Goal: Information Seeking & Learning: Learn about a topic

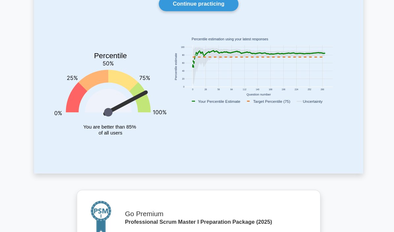
scroll to position [60, 0]
click at [191, 67] on icon at bounding box center [254, 73] width 127 height 37
click at [185, 67] on rect at bounding box center [255, 73] width 143 height 41
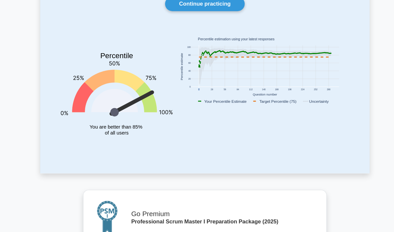
click at [355, 101] on div "Your level: Psm I Intermediate Continue practicing Percentile You are better th…" at bounding box center [197, 76] width 317 height 199
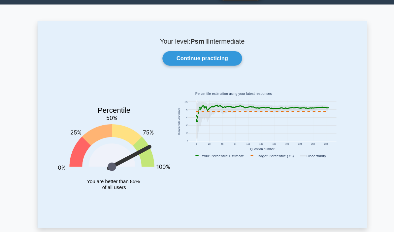
scroll to position [17, 0]
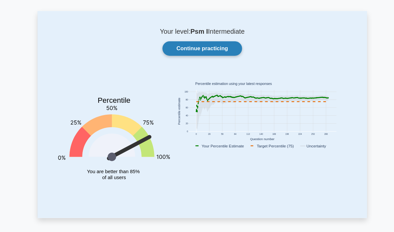
click at [217, 50] on link "Continue practicing" at bounding box center [197, 56] width 77 height 14
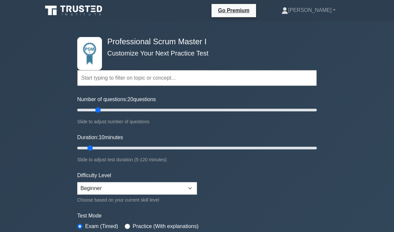
type input "20"
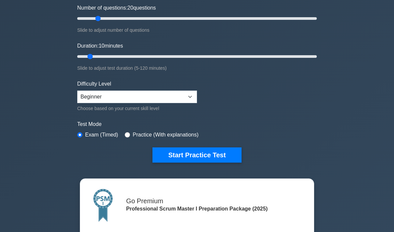
scroll to position [90, 0]
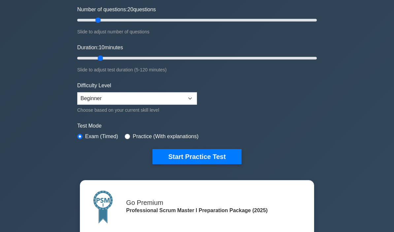
click at [99, 58] on input "Duration: 10 minutes" at bounding box center [197, 58] width 240 height 8
type input "25"
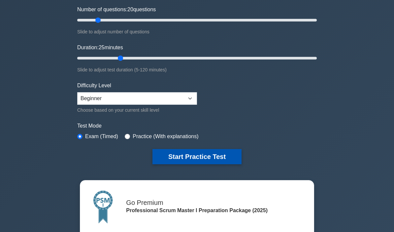
click at [214, 157] on button "Start Practice Test" at bounding box center [196, 156] width 89 height 15
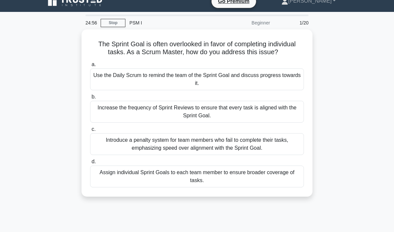
scroll to position [12, 0]
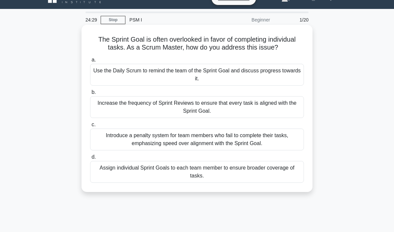
click at [291, 84] on div "Use the Daily Scrum to remind the team of the Sprint Goal and discuss progress …" at bounding box center [197, 75] width 214 height 22
click at [90, 62] on input "a. Use the Daily Scrum to remind the team of the Sprint Goal and discuss progre…" at bounding box center [90, 60] width 0 height 4
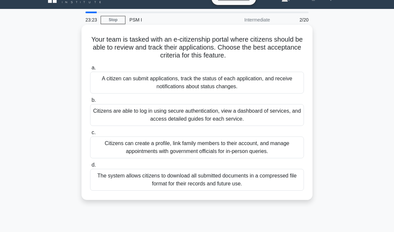
click at [290, 83] on div "A citizen can submit applications, track the status of each application, and re…" at bounding box center [197, 83] width 214 height 22
click at [90, 70] on input "a. A citizen can submit applications, track the status of each application, and…" at bounding box center [90, 68] width 0 height 4
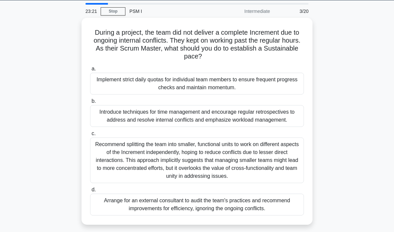
scroll to position [23, 0]
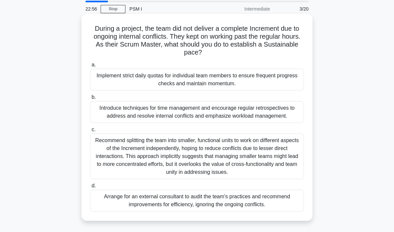
click at [275, 120] on div "Introduce techniques for time management and encourage regular retrospectives t…" at bounding box center [197, 112] width 214 height 22
click at [90, 99] on input "b. Introduce techniques for time management and encourage regular retrospective…" at bounding box center [90, 97] width 0 height 4
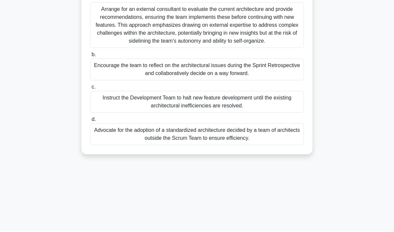
scroll to position [125, 0]
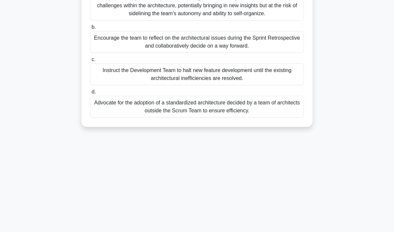
click at [298, 50] on div "Encourage the team to reflect on the architectural issues during the Sprint Ret…" at bounding box center [197, 42] width 214 height 22
click at [90, 29] on input "b. Encourage the team to reflect on the architectural issues during the Sprint …" at bounding box center [90, 27] width 0 height 4
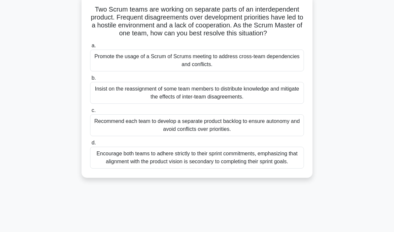
scroll to position [49, 0]
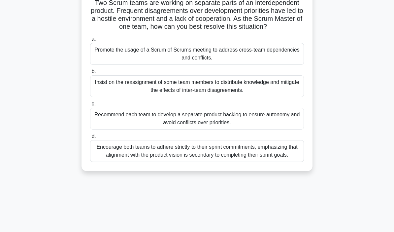
click at [280, 65] on div "Promote the usage of a Scrum of Scrums meeting to address cross-team dependenci…" at bounding box center [197, 54] width 214 height 22
click at [90, 41] on input "a. Promote the usage of a Scrum of Scrums meeting to address cross-team depende…" at bounding box center [90, 39] width 0 height 4
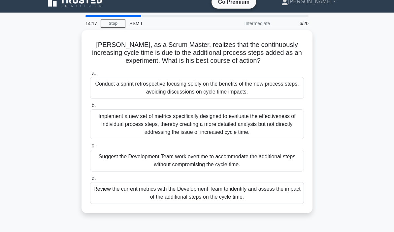
scroll to position [12, 0]
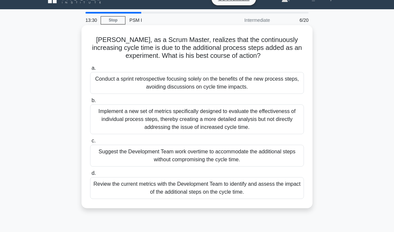
click at [293, 191] on div "Review the current metrics with the Development Team to identify and assess the…" at bounding box center [197, 188] width 214 height 22
click at [90, 175] on input "d. Review the current metrics with the Development Team to identify and assess …" at bounding box center [90, 173] width 0 height 4
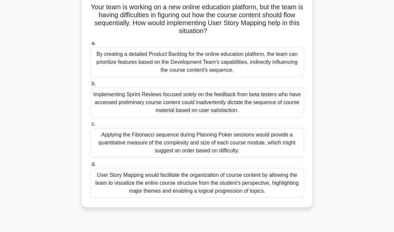
scroll to position [50, 0]
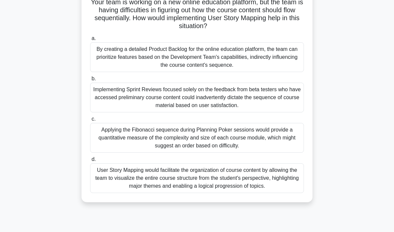
click at [287, 193] on div "User Story Mapping would facilitate the organization of course content by allow…" at bounding box center [197, 178] width 214 height 30
click at [90, 161] on input "d. User Story Mapping would facilitate the organization of course content by al…" at bounding box center [90, 159] width 0 height 4
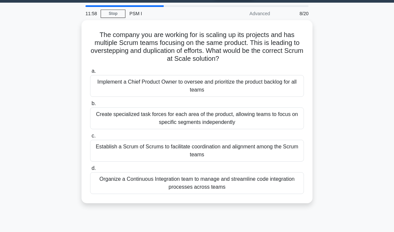
scroll to position [26, 0]
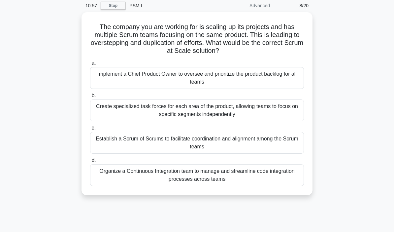
click at [382, 219] on main "10:57 Stop PSM I Advanced 8/20 The company you are working for is scaling up it…" at bounding box center [197, 162] width 394 height 335
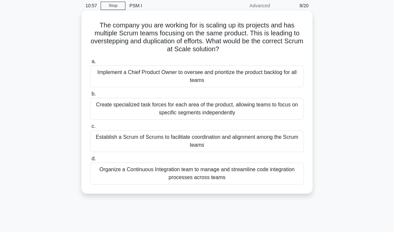
click at [290, 143] on div "Establish a Scrum of Scrums to facilitate coordination and alignment among the …" at bounding box center [197, 141] width 214 height 22
click at [90, 128] on input "c. Establish a Scrum of Scrums to facilitate coordination and alignment among t…" at bounding box center [90, 126] width 0 height 4
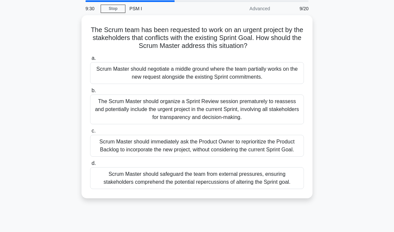
scroll to position [26, 0]
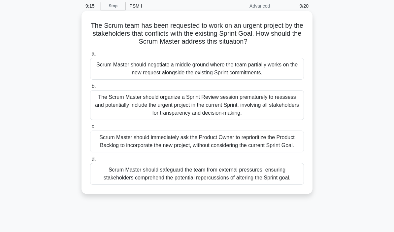
click at [276, 120] on div "The Scrum Master should organize a Sprint Review session prematurely to reasses…" at bounding box center [197, 105] width 214 height 30
click at [90, 88] on input "b. The Scrum Master should organize a Sprint Review session prematurely to reas…" at bounding box center [90, 86] width 0 height 4
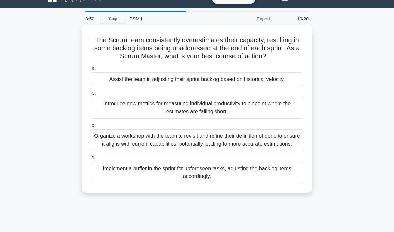
scroll to position [1, 0]
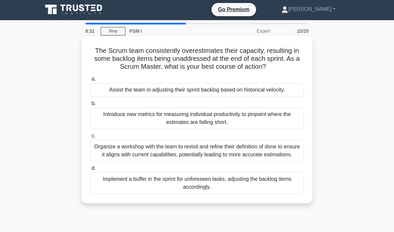
click at [288, 161] on div "Organize a workshop with the team to revisit and refine their definition of don…" at bounding box center [197, 151] width 214 height 22
click at [90, 138] on input "c. Organize a workshop with the team to revisit and refine their definition of …" at bounding box center [90, 136] width 0 height 4
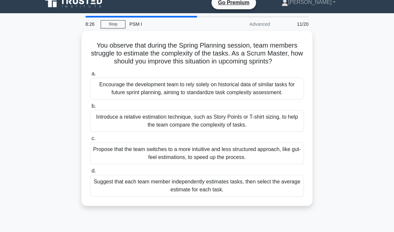
scroll to position [9, 0]
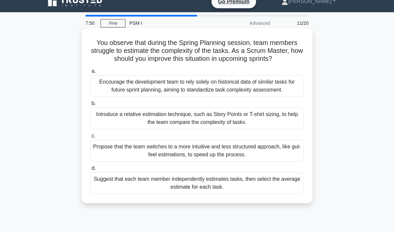
click at [257, 97] on div "Encourage the development team to rely solely on historical data of similar tas…" at bounding box center [197, 86] width 214 height 22
click at [90, 73] on input "a. Encourage the development team to rely solely on historical data of similar …" at bounding box center [90, 71] width 0 height 4
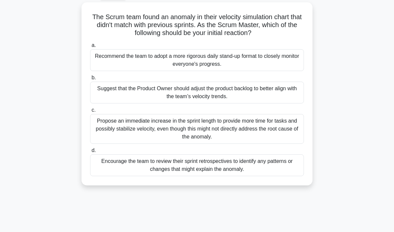
scroll to position [32, 0]
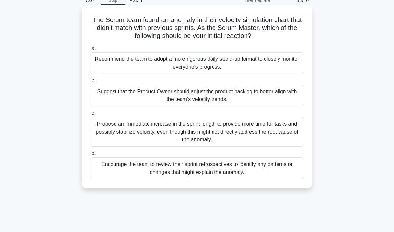
click at [281, 172] on div "Encourage the team to review their sprint retrospectives to identify any patter…" at bounding box center [197, 168] width 214 height 22
click at [90, 155] on input "d. Encourage the team to review their sprint retrospectives to identify any pat…" at bounding box center [90, 153] width 0 height 4
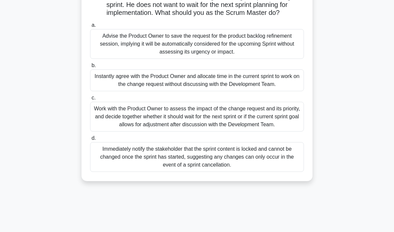
scroll to position [57, 0]
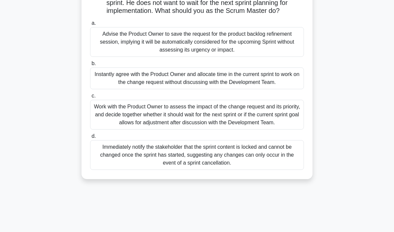
click at [277, 129] on div "Work with the Product Owner to assess the impact of the change request and its …" at bounding box center [197, 115] width 214 height 30
click at [90, 98] on input "c. Work with the Product Owner to assess the impact of the change request and i…" at bounding box center [90, 96] width 0 height 4
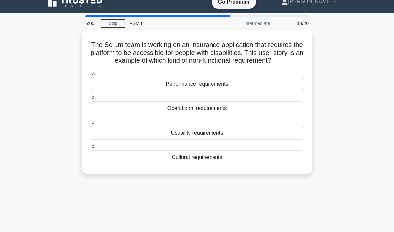
scroll to position [10, 0]
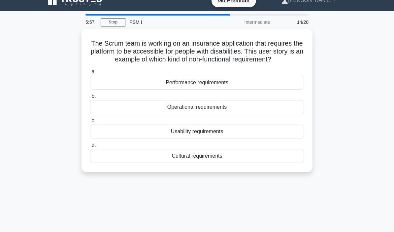
click at [369, 197] on main "5:57 Stop PSM I Intermediate 14/20 The Scrum team is working on an insurance ap…" at bounding box center [197, 178] width 394 height 335
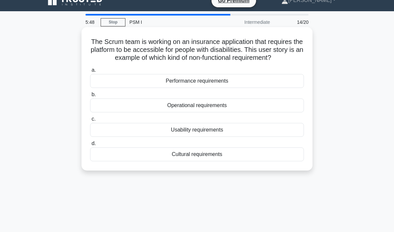
click at [246, 137] on div "Usability requirements" at bounding box center [197, 130] width 214 height 14
click at [90, 121] on input "c. Usability requirements" at bounding box center [90, 119] width 0 height 4
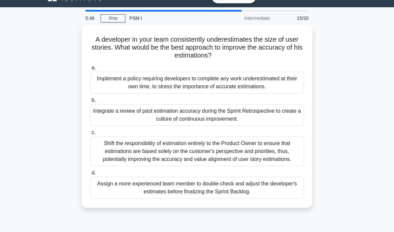
scroll to position [15, 0]
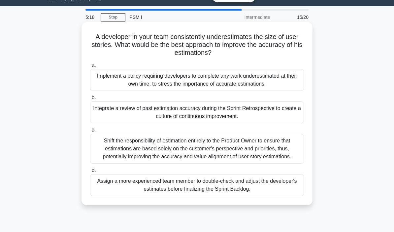
click at [222, 123] on div "Integrate a review of past estimation accuracy during the Sprint Retrospective …" at bounding box center [197, 112] width 214 height 22
click at [90, 100] on input "b. Integrate a review of past estimation accuracy during the Sprint Retrospecti…" at bounding box center [90, 97] width 0 height 4
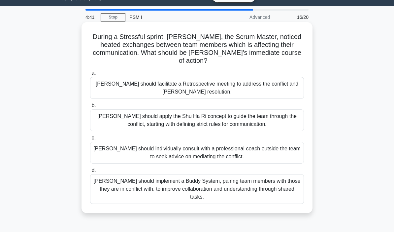
click at [284, 195] on div "Olivia should implement a Buddy System, pairing team members with those they ar…" at bounding box center [197, 189] width 214 height 30
click at [90, 172] on input "d. Olivia should implement a Buddy System, pairing team members with those they…" at bounding box center [90, 170] width 0 height 4
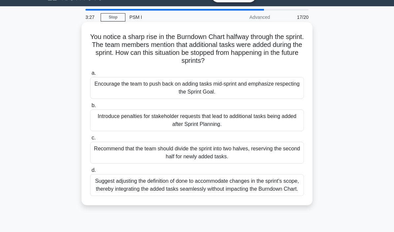
click at [282, 90] on div "Encourage the team to push back on adding tasks mid-sprint and emphasize respec…" at bounding box center [197, 88] width 214 height 22
click at [90, 75] on input "a. Encourage the team to push back on adding tasks mid-sprint and emphasize res…" at bounding box center [90, 73] width 0 height 4
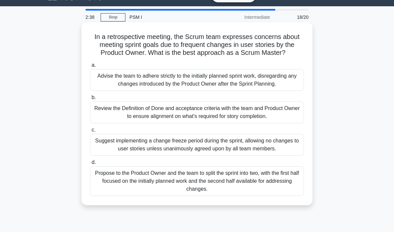
click at [258, 123] on div "Review the Definition of Done and acceptance criteria with the team and Product…" at bounding box center [197, 112] width 214 height 22
click at [90, 100] on input "b. Review the Definition of Done and acceptance criteria with the team and Prod…" at bounding box center [90, 97] width 0 height 4
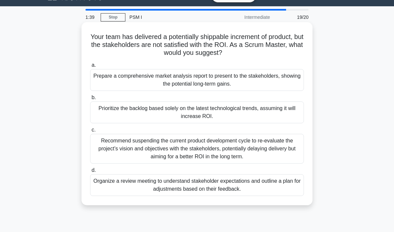
click at [282, 191] on div "Organize a review meeting to understand stakeholder expectations and outline a …" at bounding box center [197, 185] width 214 height 22
click at [90, 172] on input "d. Organize a review meeting to understand stakeholder expectations and outline…" at bounding box center [90, 170] width 0 height 4
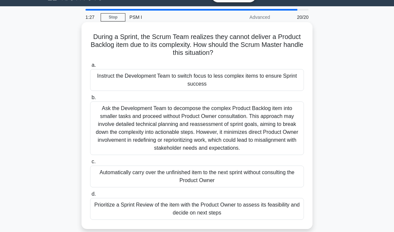
click at [265, 219] on div "Prioritize a Sprint Review of the item with the Product Owner to assess its fea…" at bounding box center [197, 209] width 214 height 22
click at [90, 196] on input "d. Prioritize a Sprint Review of the item with the Product Owner to assess its …" at bounding box center [90, 194] width 0 height 4
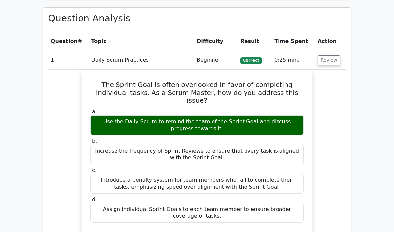
scroll to position [658, 0]
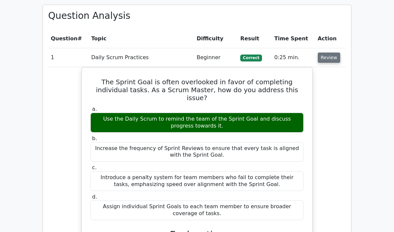
click at [328, 52] on button "Review" at bounding box center [329, 57] width 22 height 10
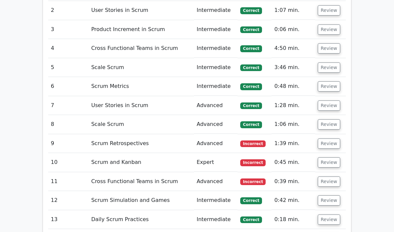
scroll to position [725, 0]
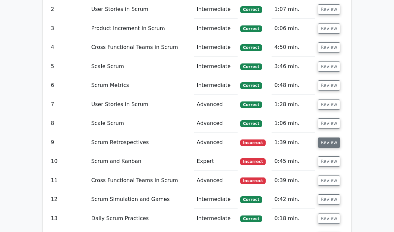
click at [332, 137] on button "Review" at bounding box center [329, 142] width 22 height 10
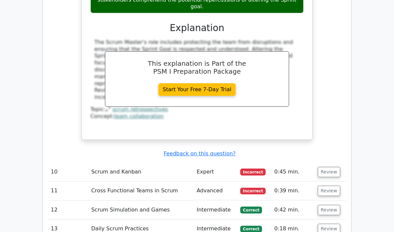
scroll to position [1036, 0]
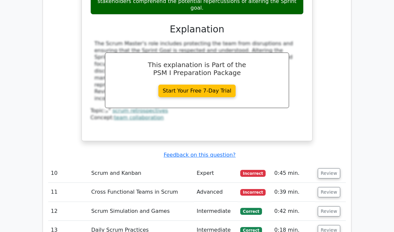
click at [329, 168] on button "Review" at bounding box center [329, 173] width 22 height 10
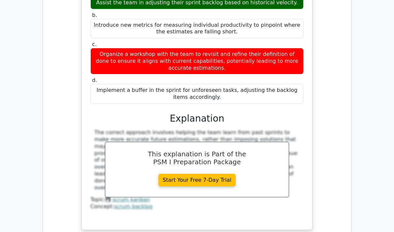
scroll to position [1284, 0]
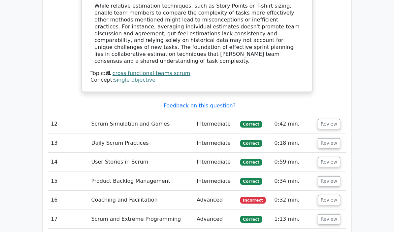
scroll to position [1731, 0]
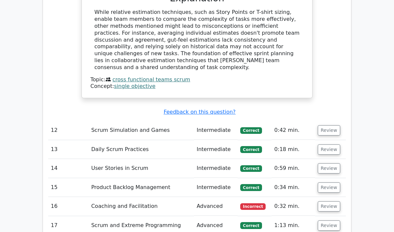
click at [330, 201] on button "Review" at bounding box center [329, 206] width 22 height 10
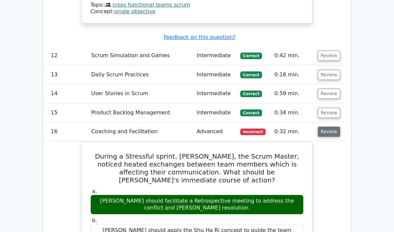
scroll to position [1806, 0]
